Goal: Find contact information: Find contact information

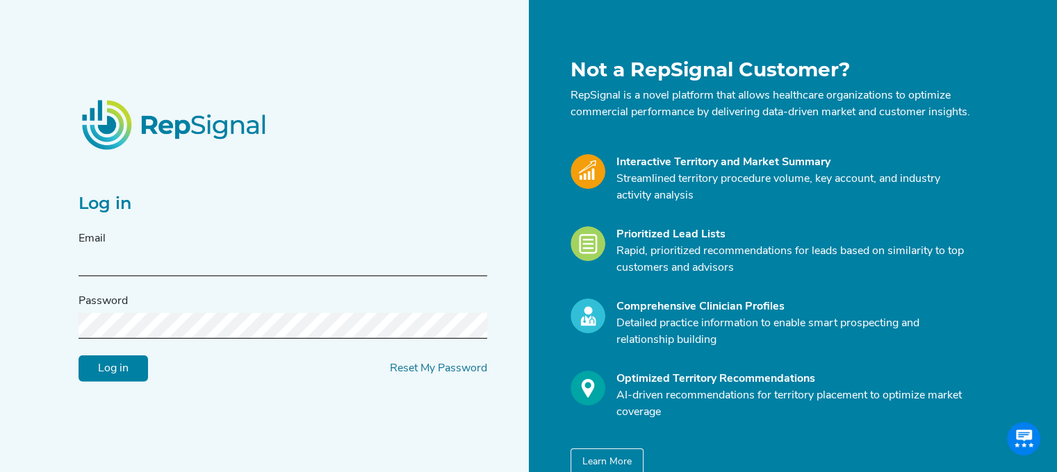
click at [241, 267] on input "text" at bounding box center [282, 264] width 408 height 26
type input "[PERSON_NAME][EMAIL_ADDRESS][PERSON_NAME][DOMAIN_NAME]"
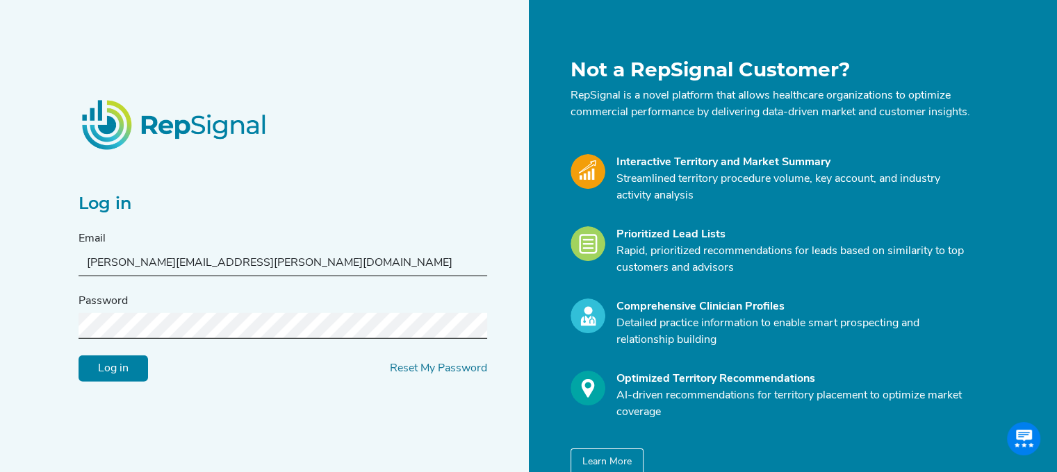
click at [78, 356] on input "Log in" at bounding box center [112, 369] width 69 height 26
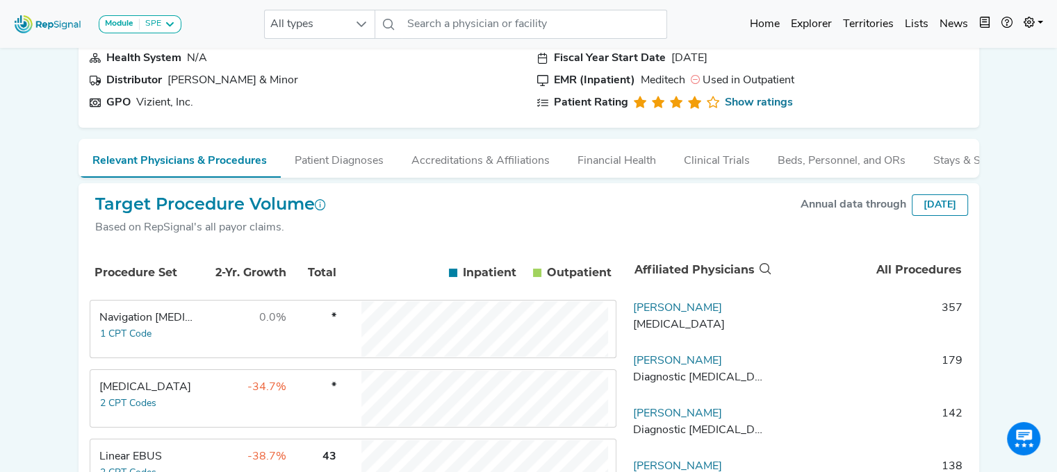
scroll to position [123, 0]
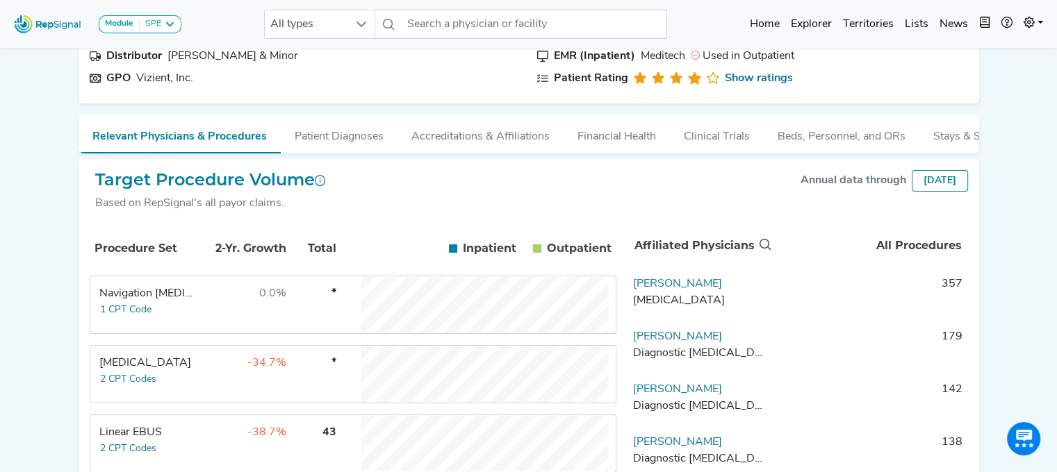
click at [123, 439] on div "Linear EBUS" at bounding box center [146, 432] width 95 height 17
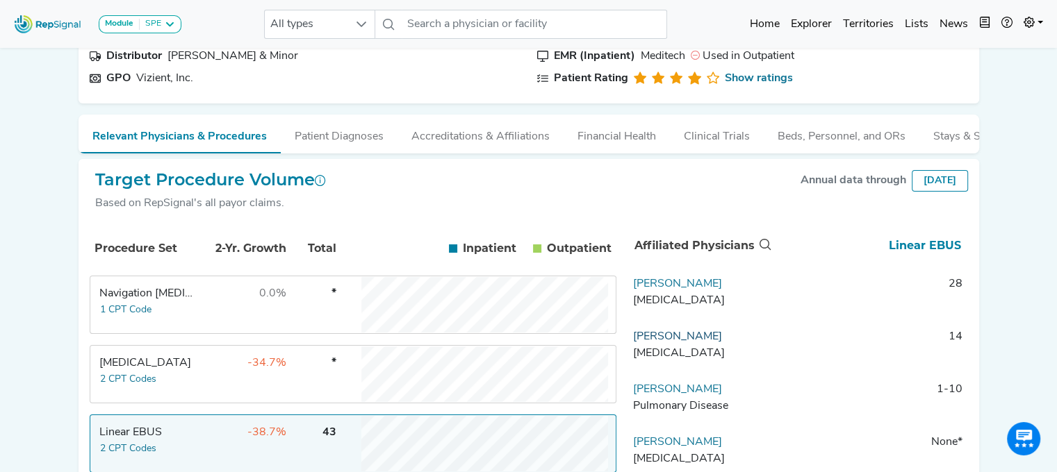
click at [665, 342] on link "[PERSON_NAME]" at bounding box center [677, 336] width 89 height 11
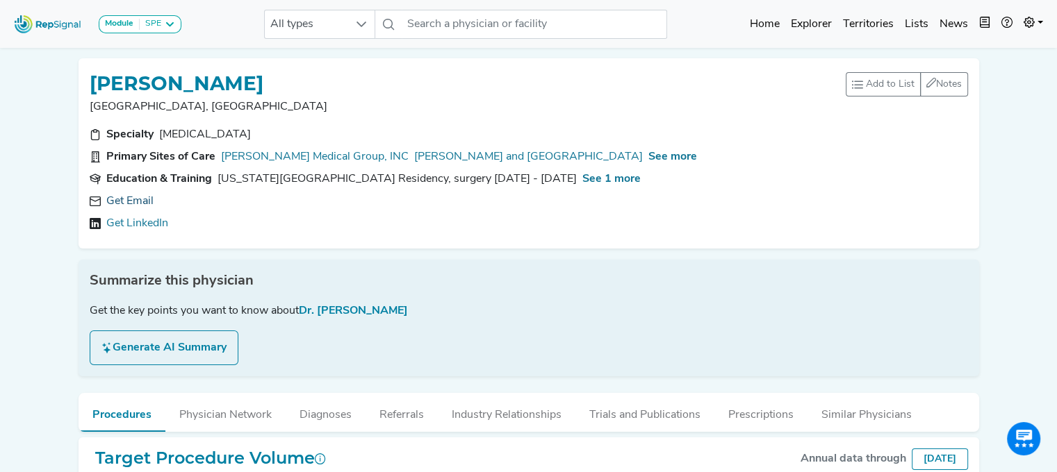
click at [139, 199] on link "Get Email" at bounding box center [129, 201] width 47 height 17
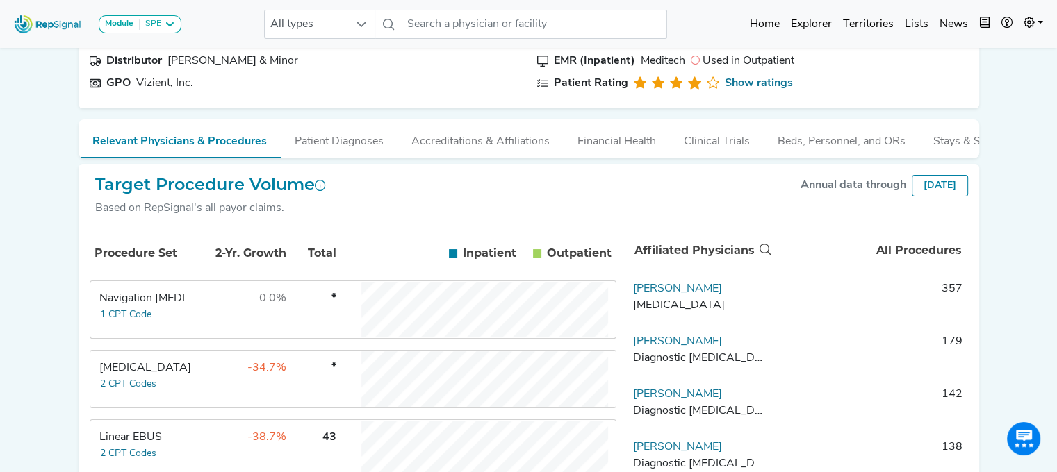
scroll to position [176, 0]
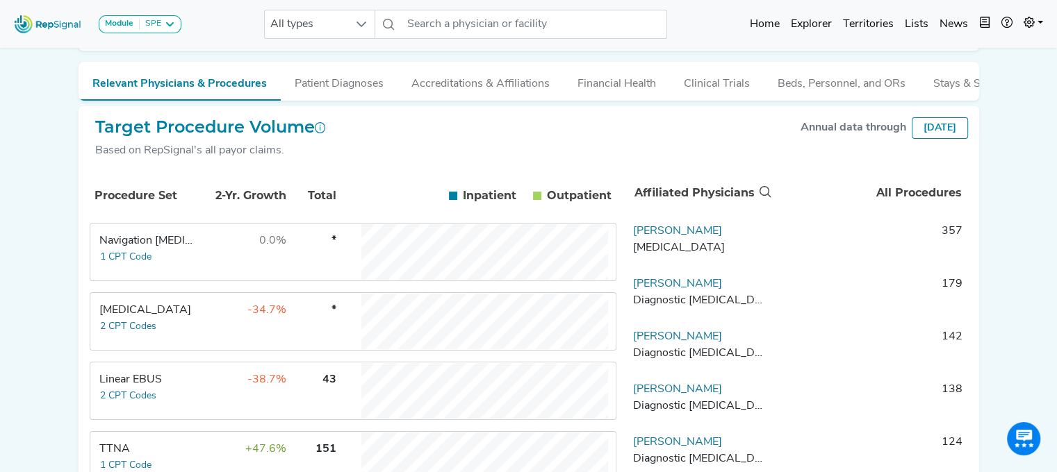
click at [115, 397] on button "2 CPT Codes" at bounding box center [128, 396] width 58 height 16
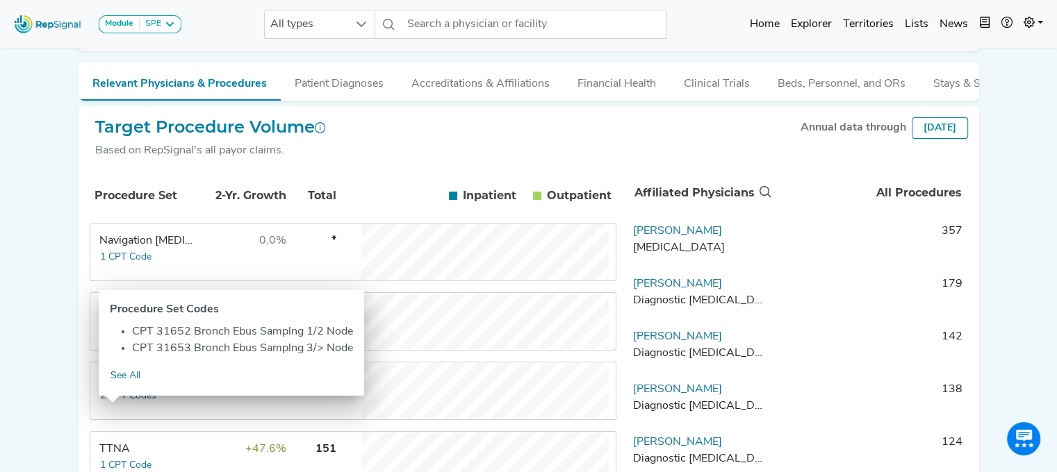
click at [119, 404] on button "2 CPT Codes" at bounding box center [128, 396] width 58 height 16
click at [989, 189] on div "Module SPE [MEDICAL_DATA] Disposable Bronchoscope SBRT SPE TTNA [MEDICAL_DATA] …" at bounding box center [528, 337] width 1057 height 1027
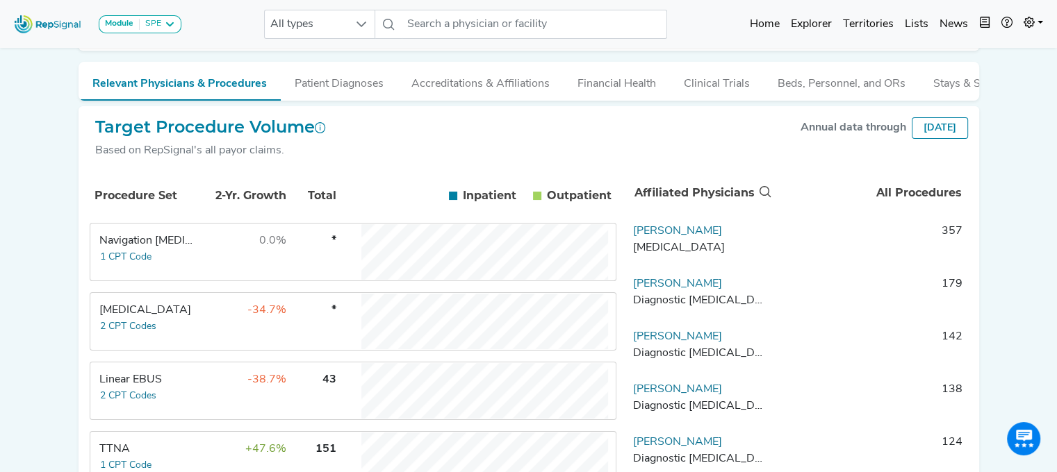
click at [128, 383] on div "Linear EBUS" at bounding box center [146, 380] width 95 height 17
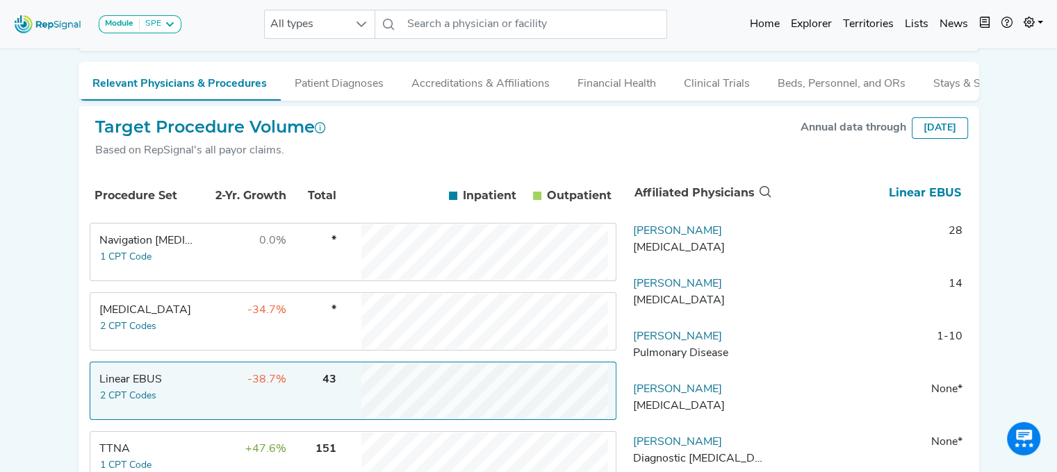
click at [67, 255] on div "Module SPE [MEDICAL_DATA] Disposable Bronchoscope SBRT SPE TTNA [MEDICAL_DATA] …" at bounding box center [528, 337] width 1057 height 1027
click at [659, 290] on link "[PERSON_NAME]" at bounding box center [677, 284] width 89 height 11
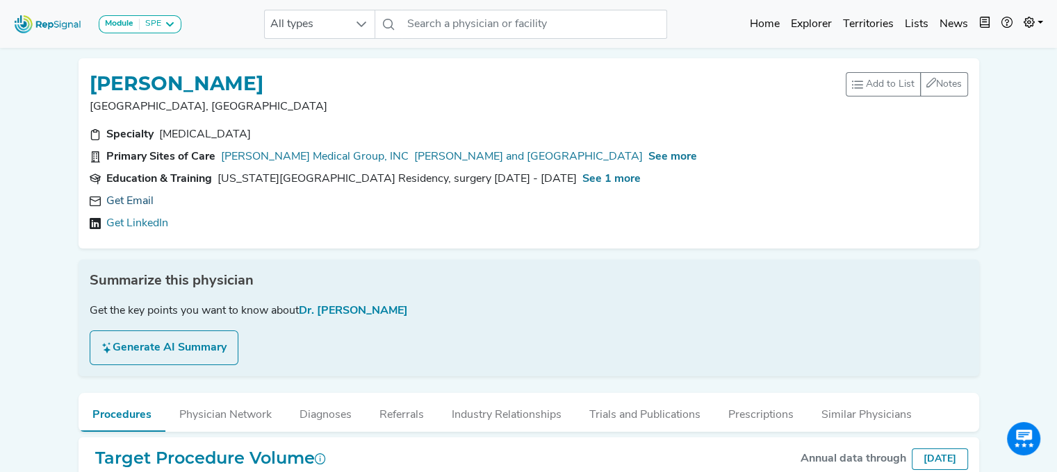
click at [140, 199] on link "Get Email" at bounding box center [129, 201] width 47 height 17
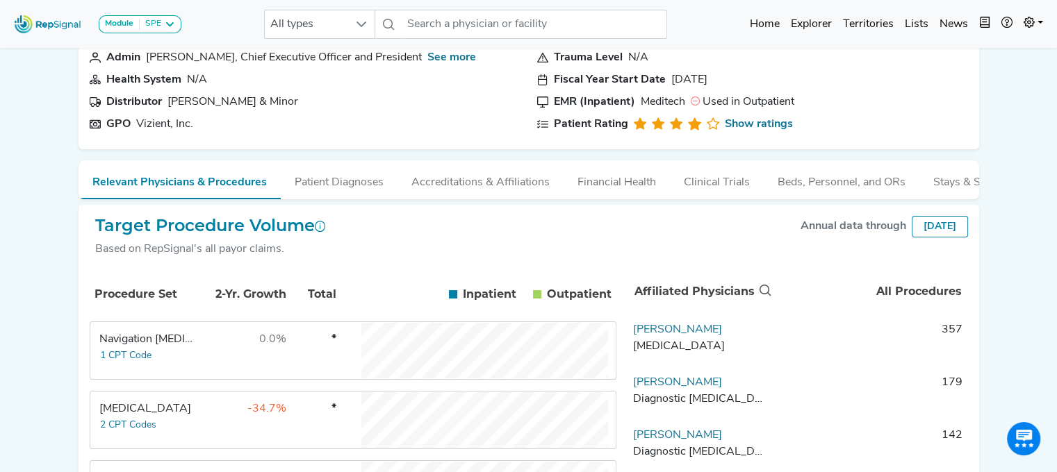
scroll to position [133, 0]
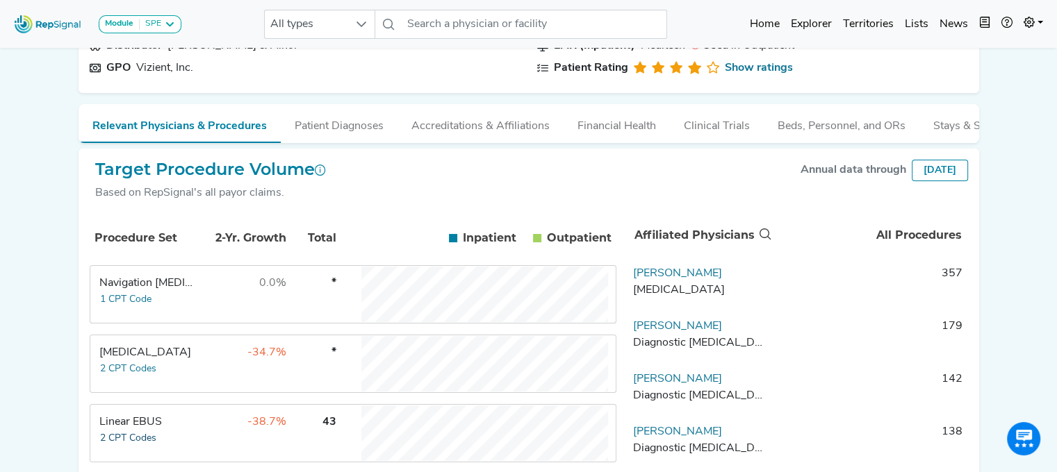
click at [111, 438] on button "2 CPT Codes" at bounding box center [128, 439] width 58 height 16
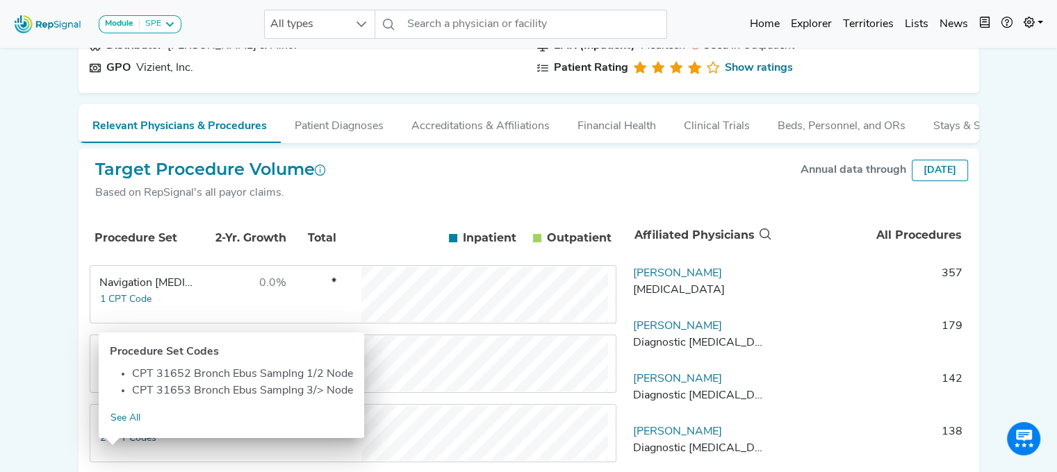
click at [122, 447] on button "2 CPT Codes" at bounding box center [128, 439] width 58 height 16
click at [34, 394] on div "Module SPE [MEDICAL_DATA] Disposable Bronchoscope SBRT SPE TTNA [MEDICAL_DATA] …" at bounding box center [528, 380] width 1057 height 1027
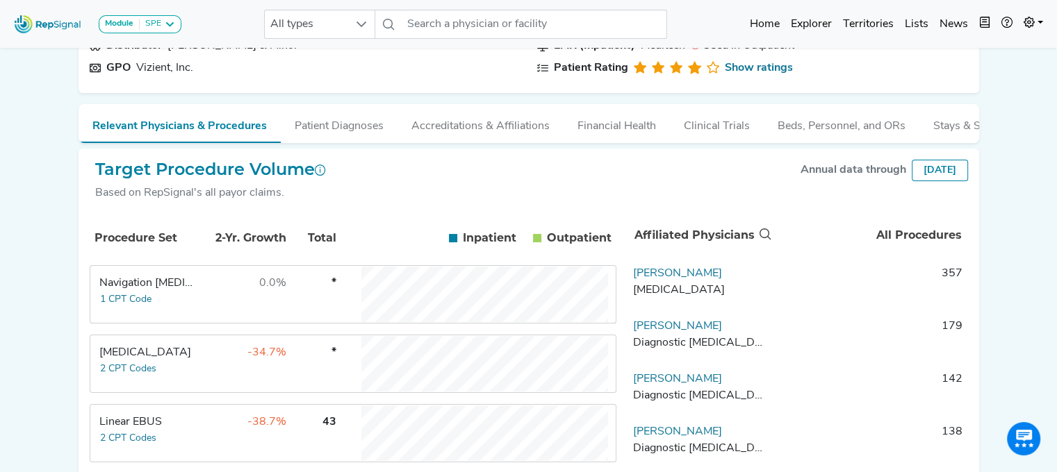
click at [114, 427] on div "Linear EBUS" at bounding box center [146, 422] width 95 height 17
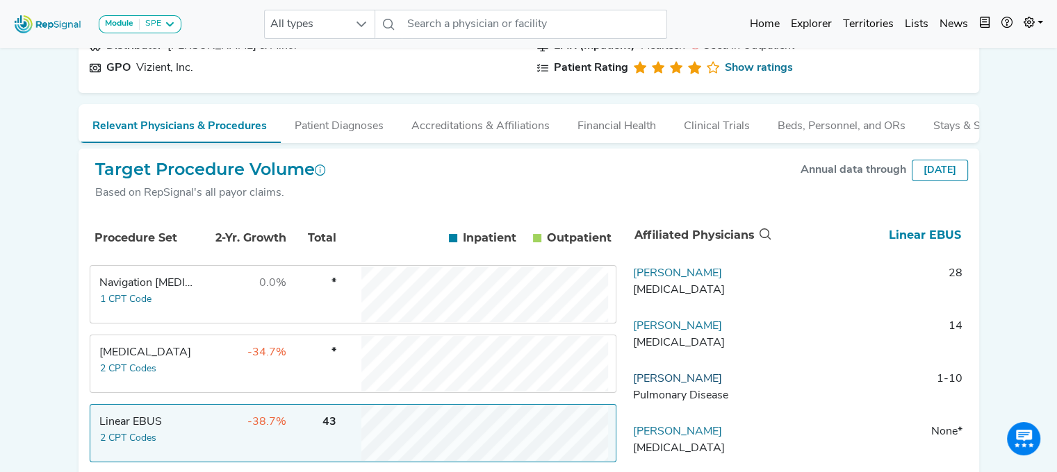
click at [679, 385] on link "[PERSON_NAME]" at bounding box center [677, 379] width 89 height 11
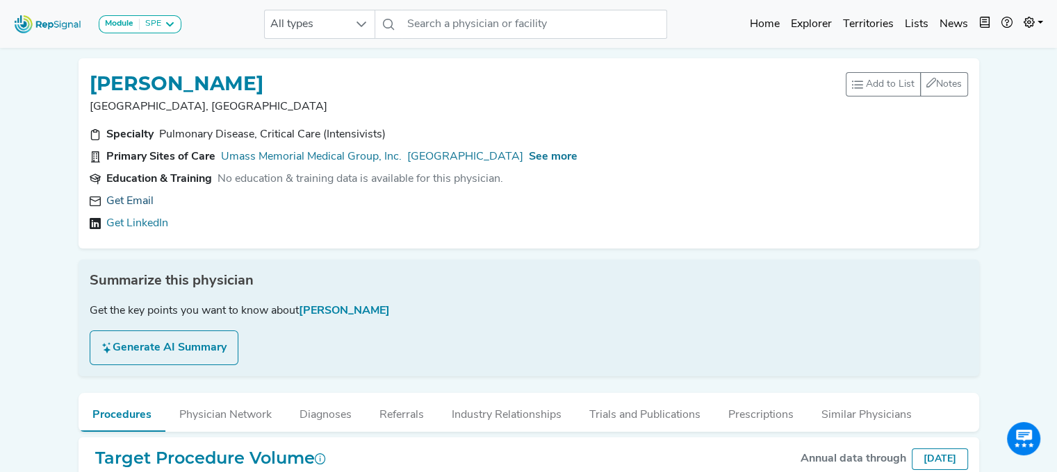
click at [137, 206] on link "Get Email" at bounding box center [129, 201] width 47 height 17
click at [503, 28] on input "text" at bounding box center [534, 24] width 265 height 29
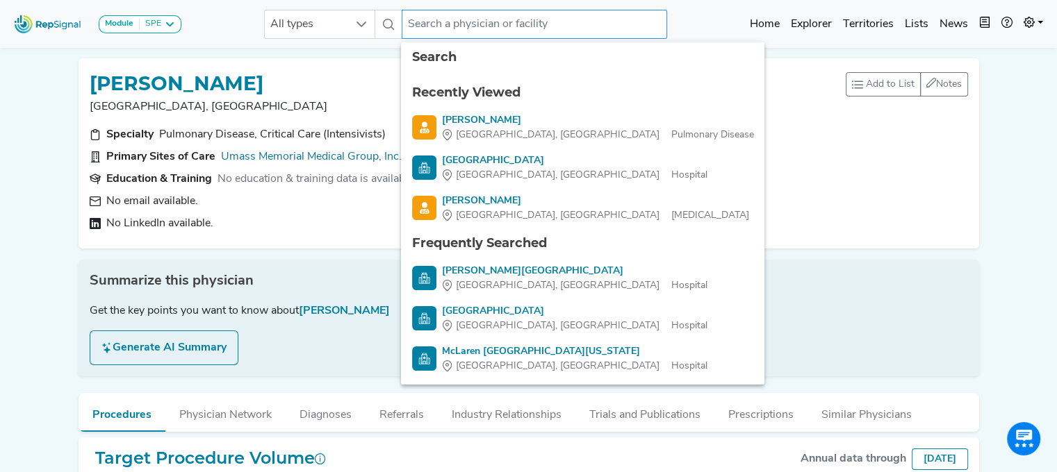
click at [422, 24] on input "text" at bounding box center [534, 24] width 265 height 29
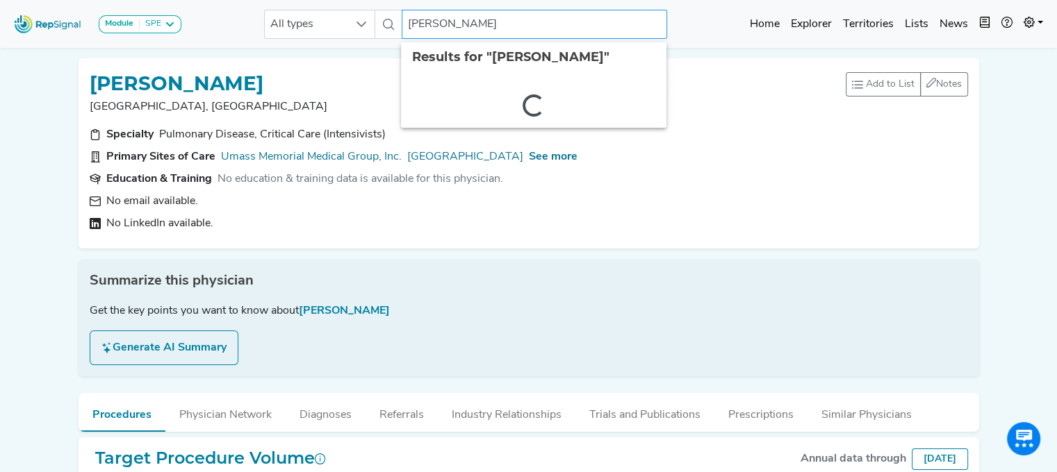
type input "[PERSON_NAME]"
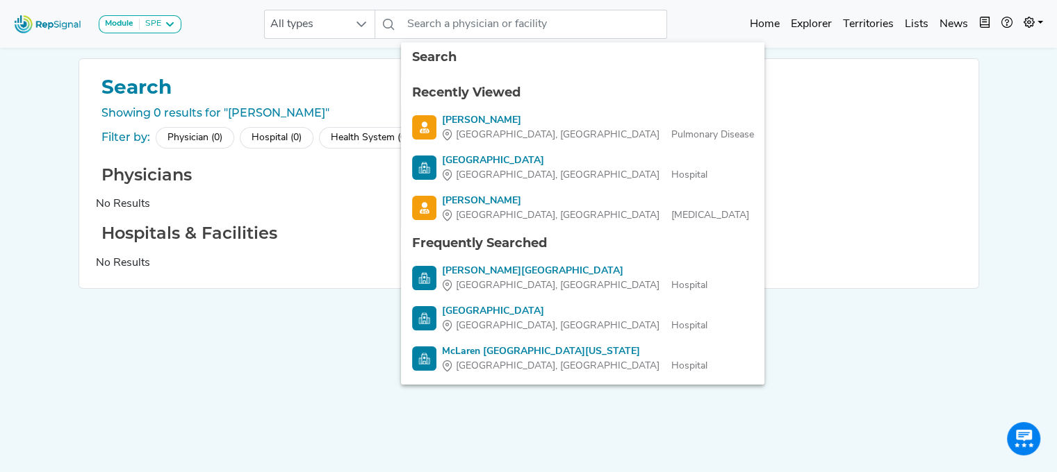
click at [317, 8] on div "Module SPE [MEDICAL_DATA] Disposable Bronchoscope SBRT SPE TTNA [MEDICAL_DATA] …" at bounding box center [528, 24] width 1057 height 37
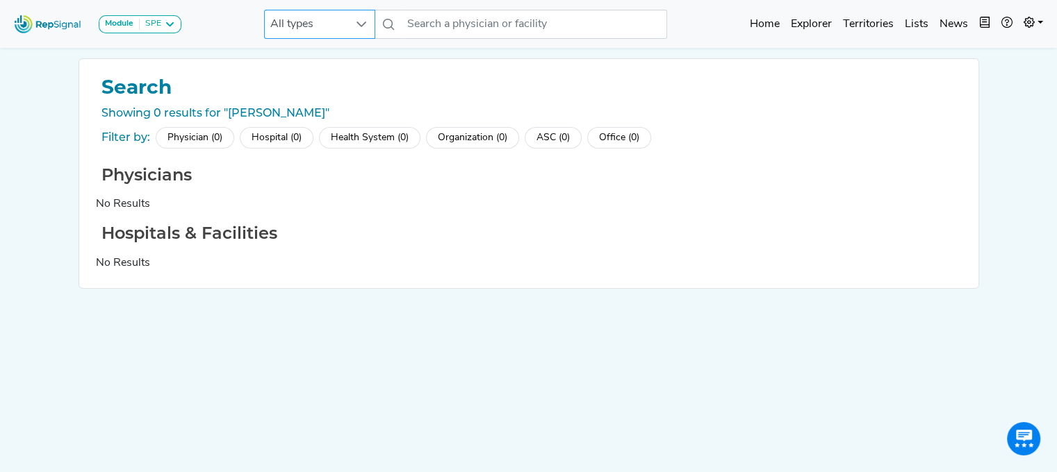
click at [317, 29] on span "All types" at bounding box center [306, 24] width 83 height 28
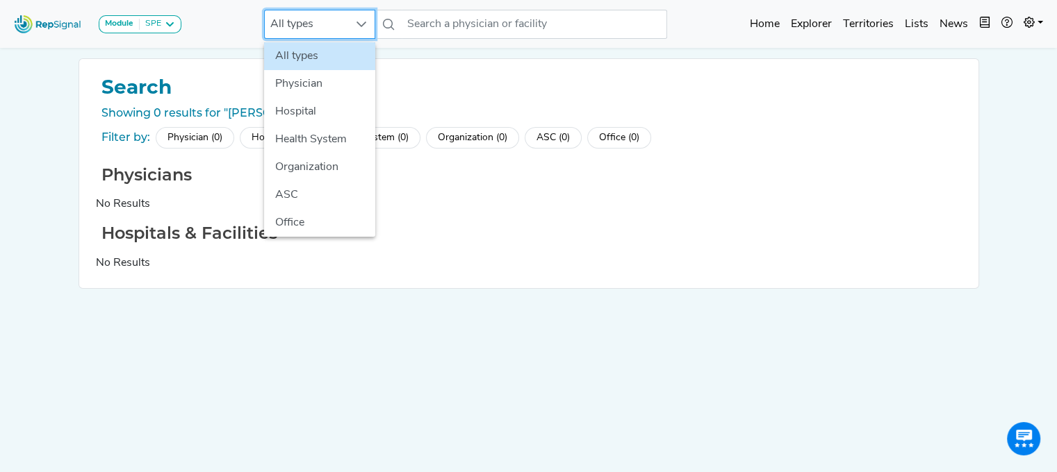
scroll to position [0, 10]
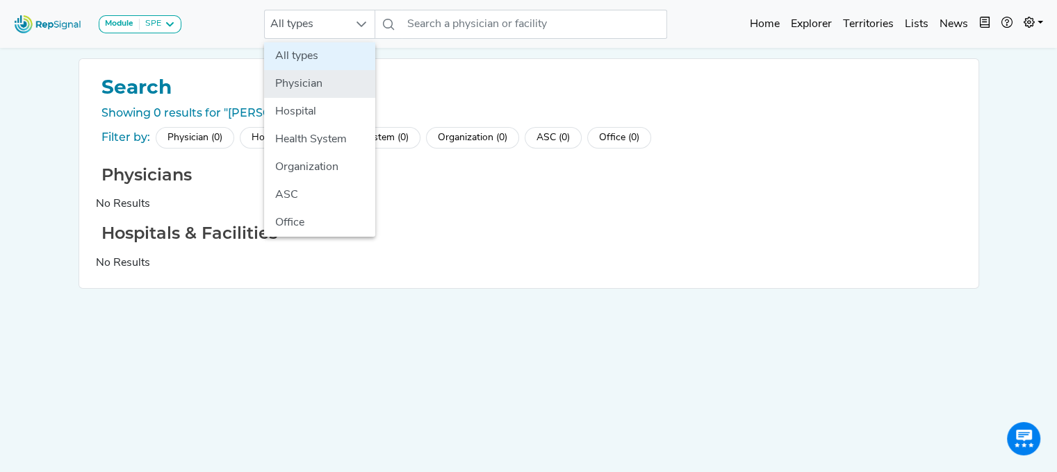
click at [307, 82] on li "Physician" at bounding box center [319, 84] width 111 height 28
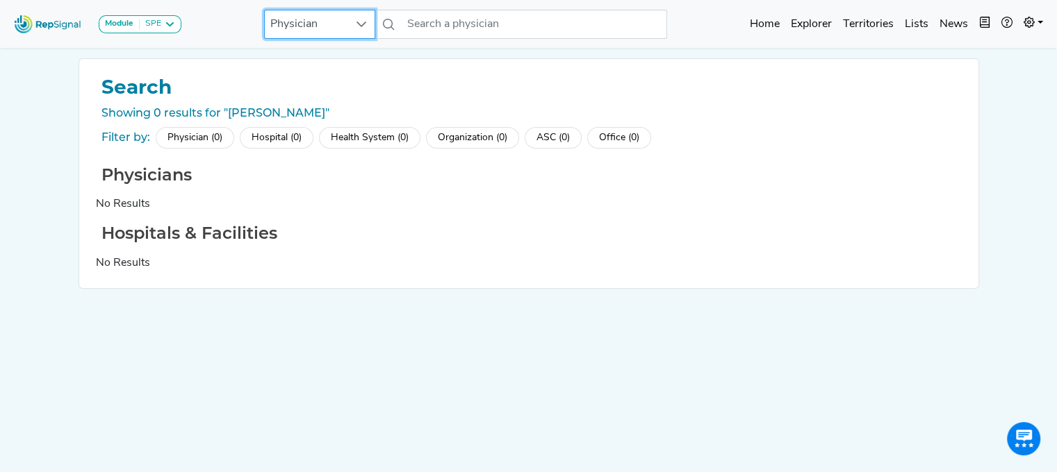
click at [420, 389] on div "Search Showing 0 results for "[PERSON_NAME]" Filter by: Physician (0) Hospital …" at bounding box center [528, 259] width 917 height 402
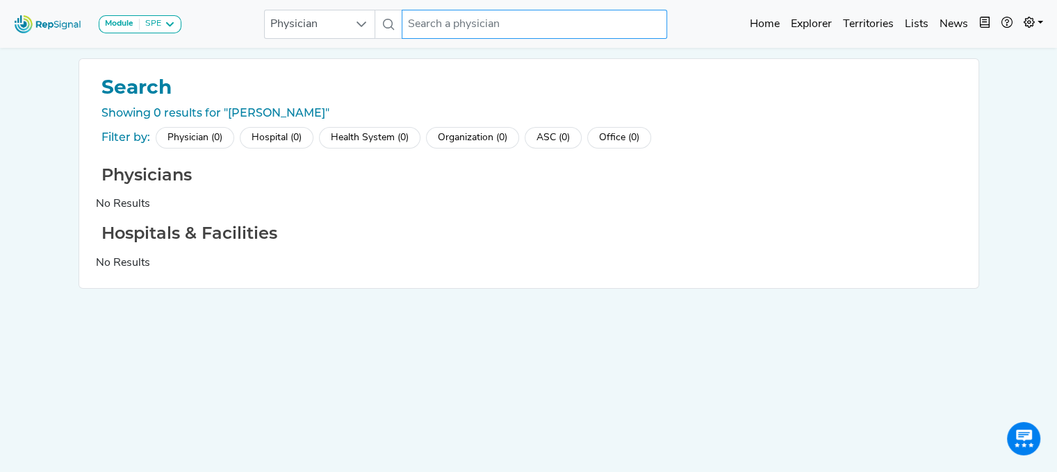
click at [449, 30] on input "text" at bounding box center [534, 24] width 265 height 29
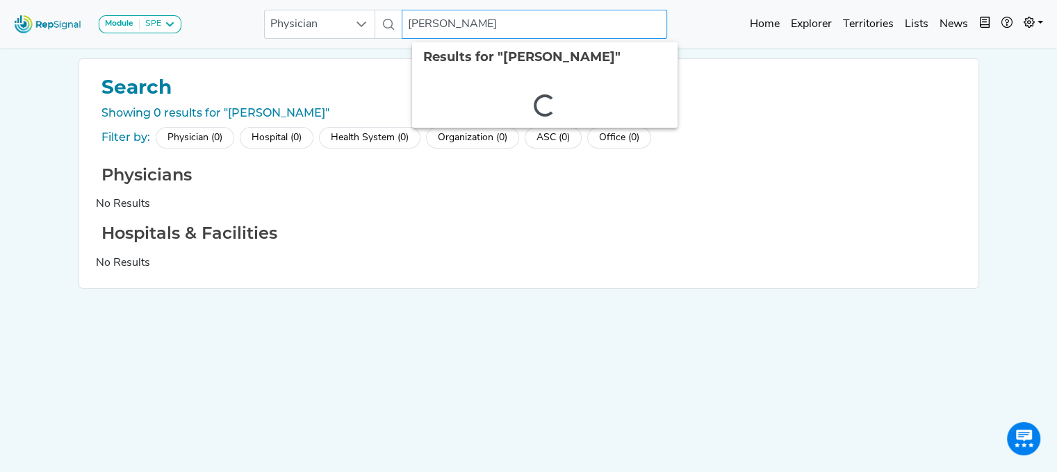
type input "[PERSON_NAME]"
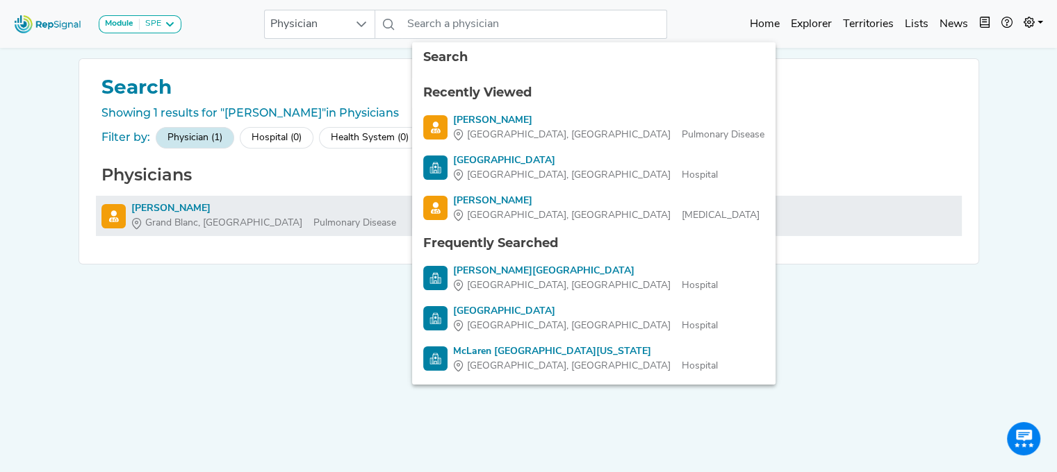
click at [160, 208] on div "[PERSON_NAME]" at bounding box center [263, 208] width 265 height 15
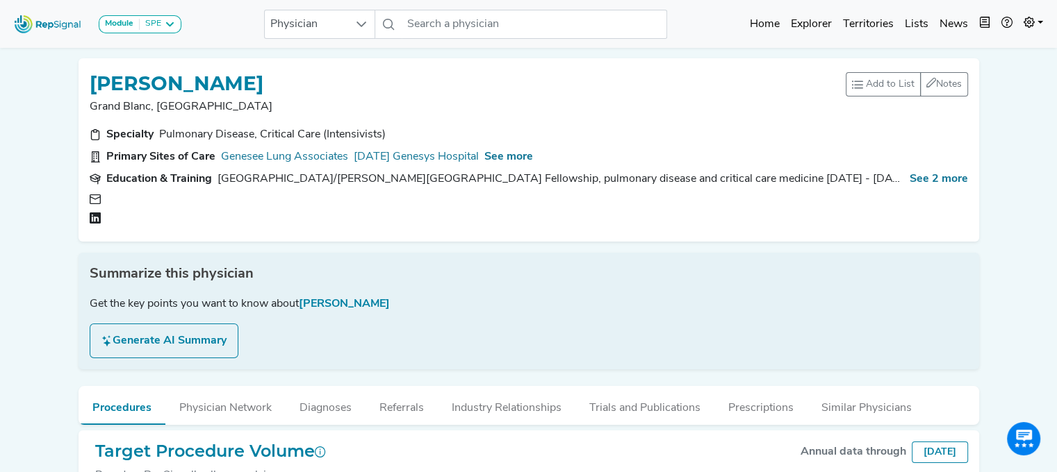
click at [121, 202] on div at bounding box center [212, 199] width 200 height 13
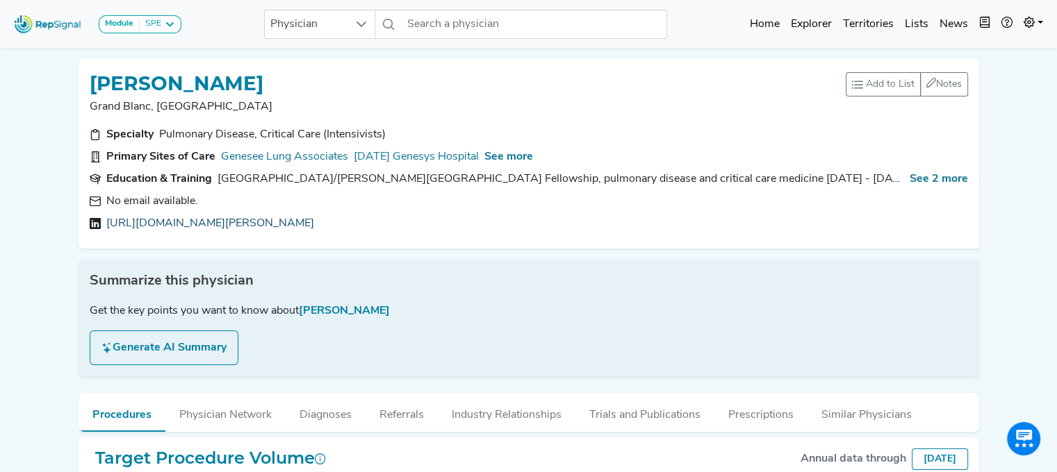
click at [279, 222] on link "[URL][DOMAIN_NAME][PERSON_NAME]" at bounding box center [210, 223] width 208 height 17
click at [477, 13] on input "text" at bounding box center [534, 24] width 265 height 29
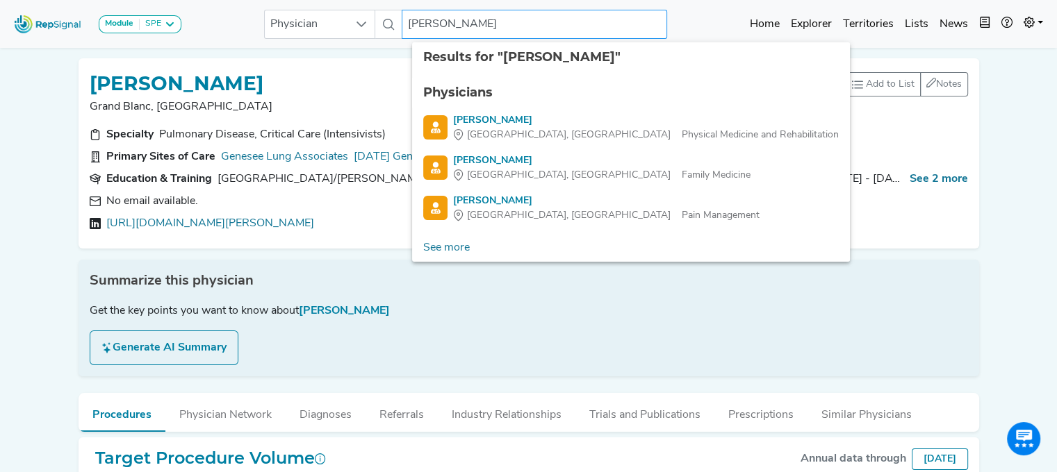
type input "[PERSON_NAME]"
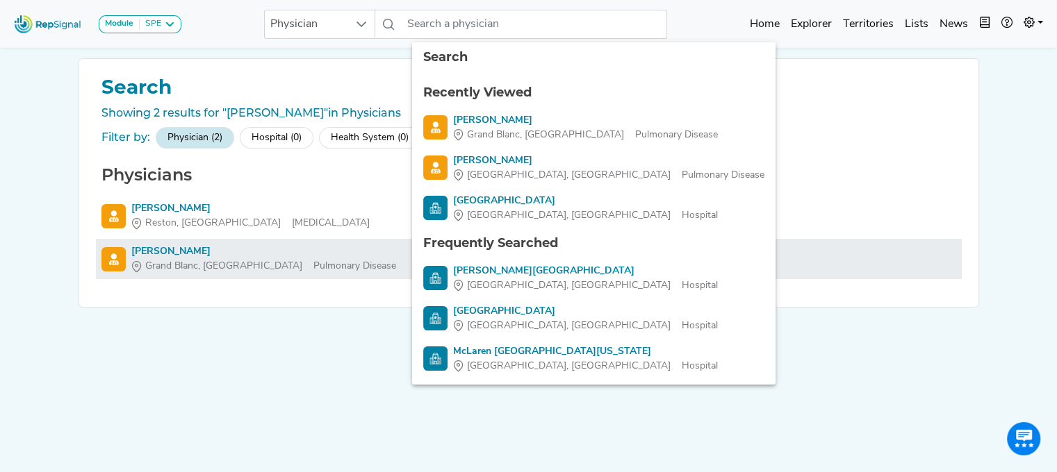
click at [186, 247] on div "[PERSON_NAME]" at bounding box center [263, 252] width 265 height 15
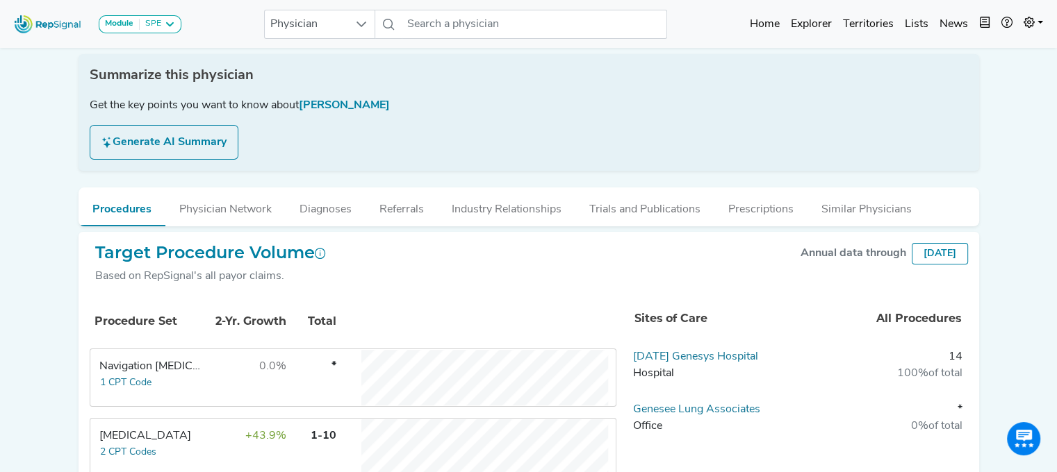
scroll to position [259, 10]
